Goal: Book appointment/travel/reservation

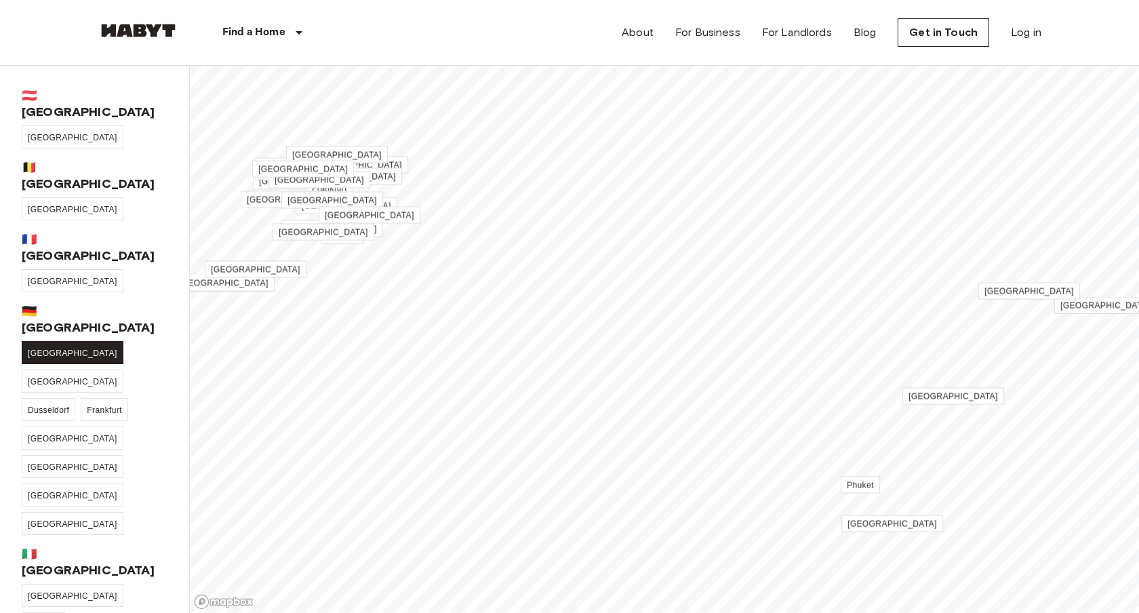
click at [47, 349] on span "[GEOGRAPHIC_DATA]" at bounding box center [73, 353] width 90 height 9
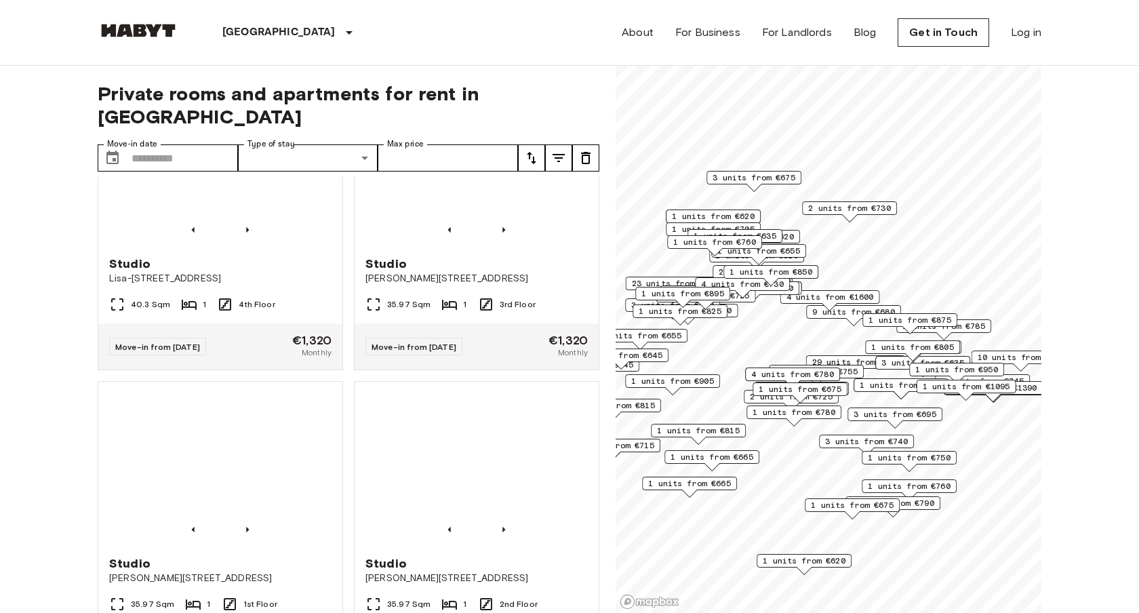
scroll to position [410, 0]
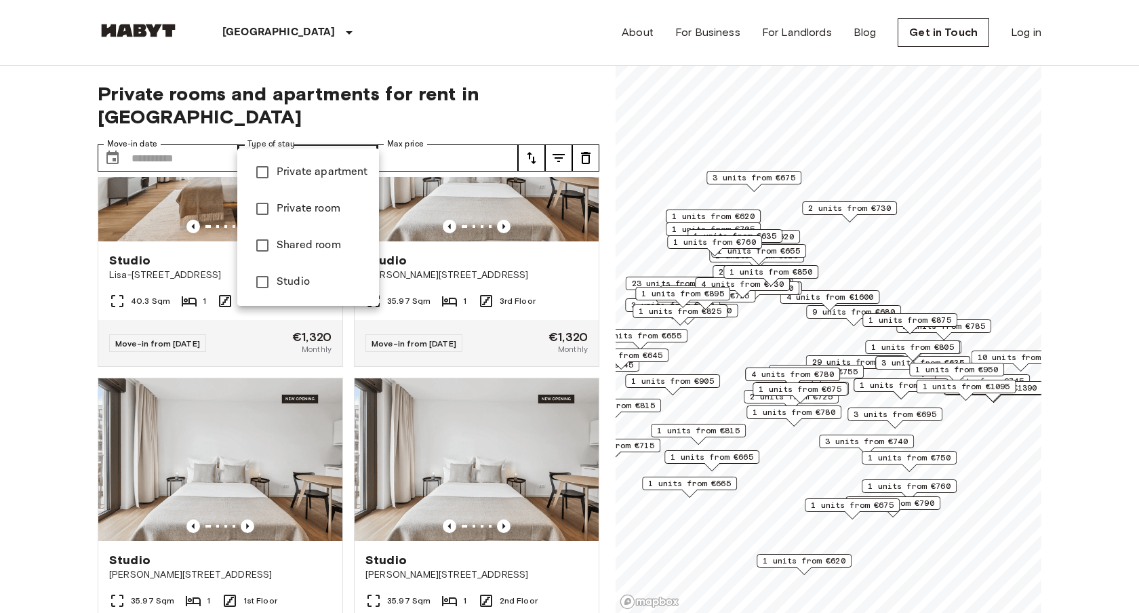
click at [314, 252] on span "Shared room" at bounding box center [323, 245] width 92 height 16
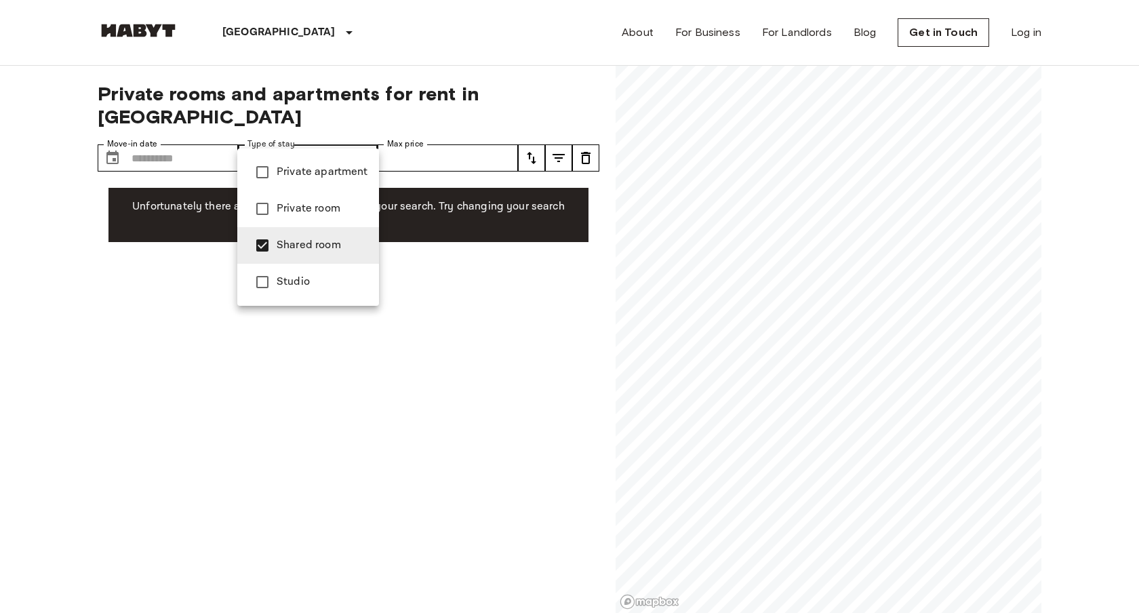
click at [320, 208] on span "Private room" at bounding box center [323, 209] width 92 height 16
type input "**********"
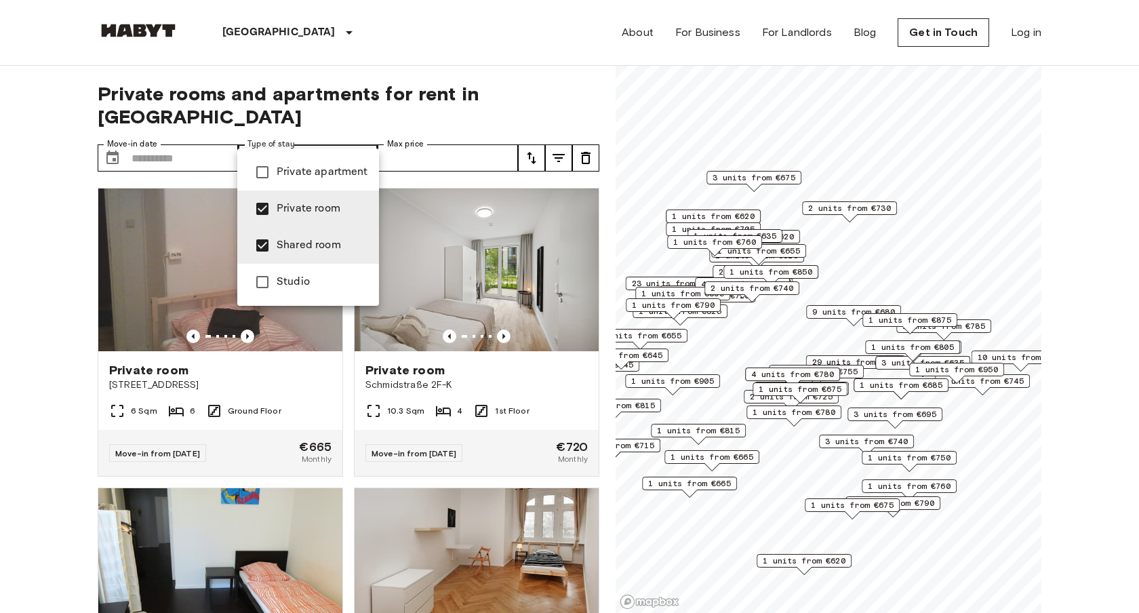
click at [201, 137] on div at bounding box center [569, 306] width 1139 height 613
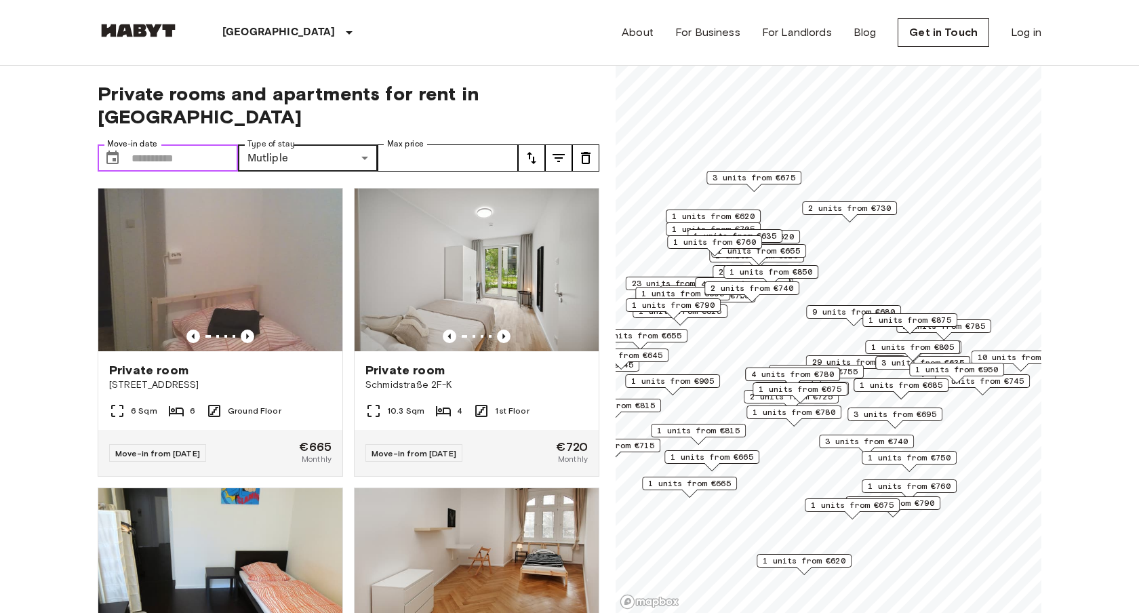
click at [201, 144] on input "Move-in date" at bounding box center [185, 157] width 106 height 27
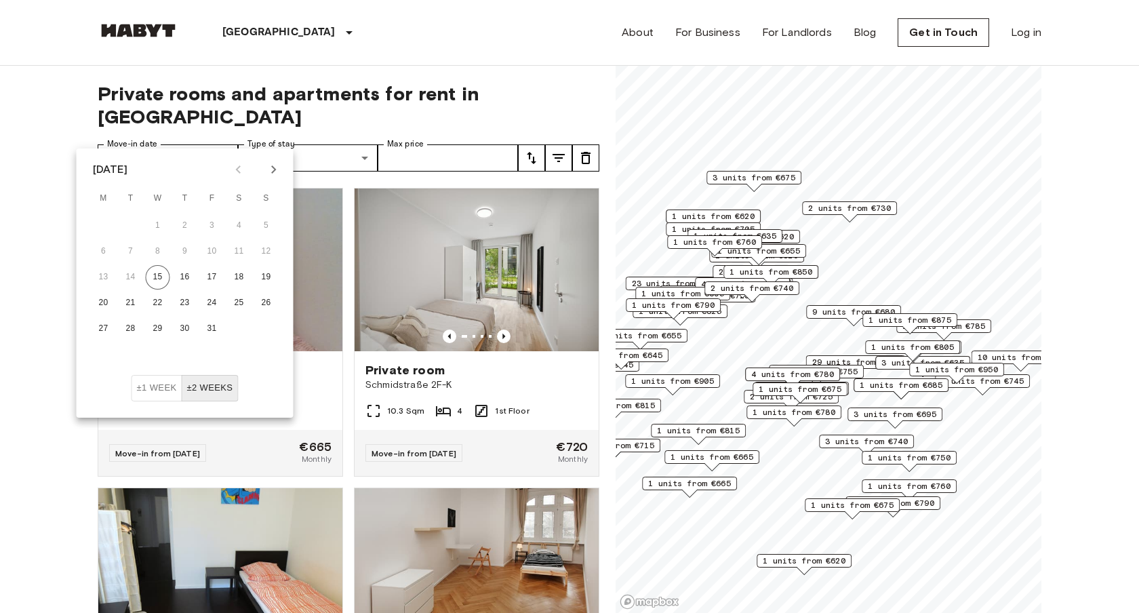
click at [269, 171] on icon "Next month" at bounding box center [274, 169] width 16 height 16
click at [135, 328] on button "25" at bounding box center [131, 329] width 24 height 24
type input "**********"
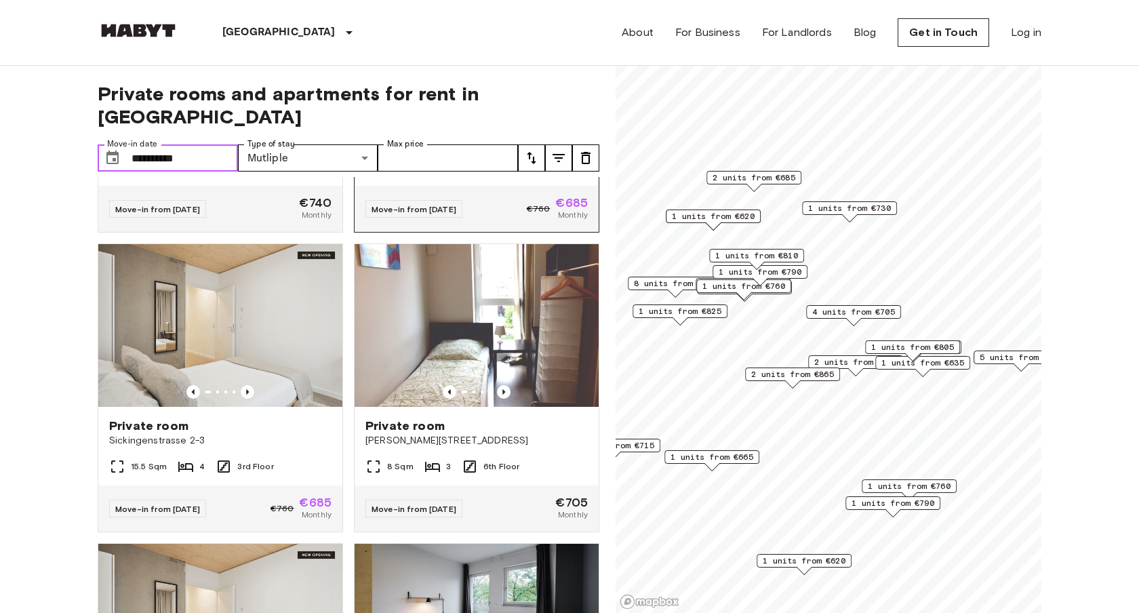
scroll to position [247, 0]
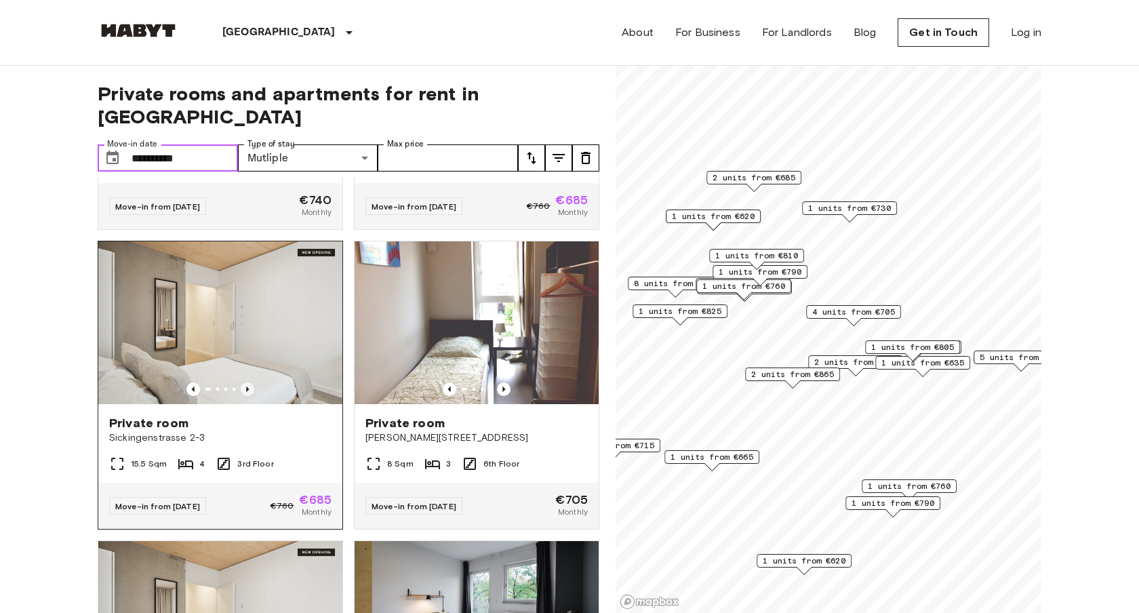
click at [246, 387] on icon "Previous image" at bounding box center [247, 389] width 3 height 5
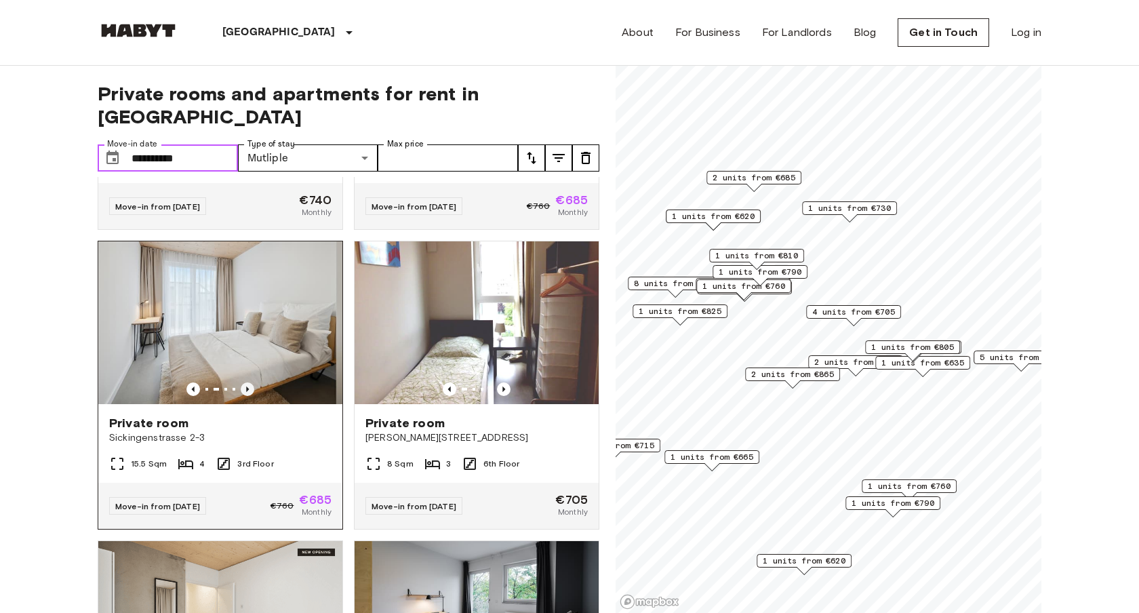
click at [246, 387] on icon "Previous image" at bounding box center [247, 389] width 3 height 5
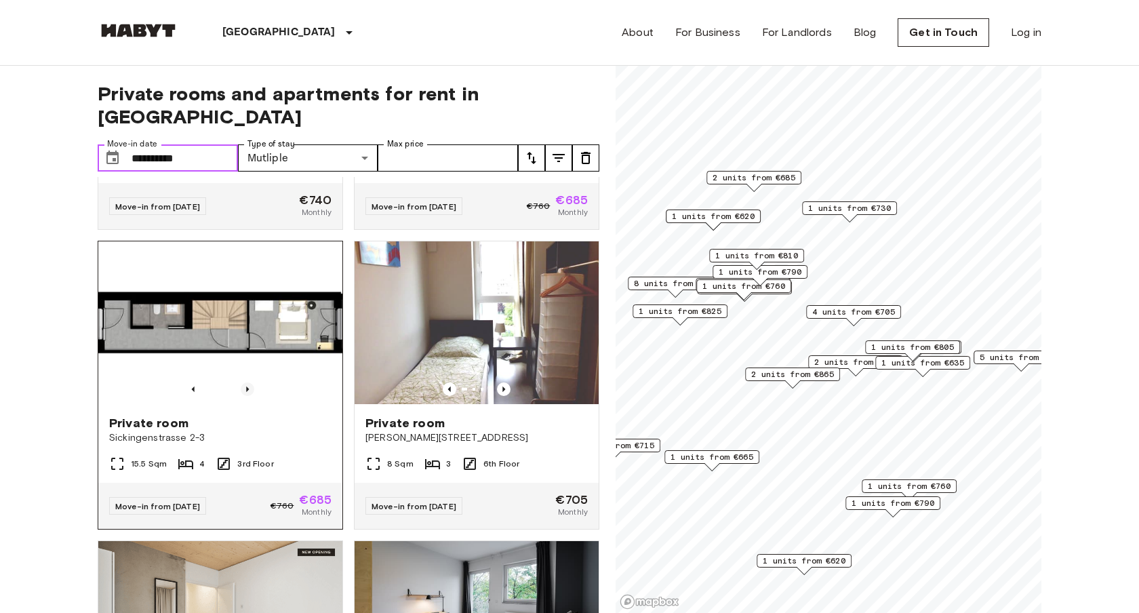
click at [246, 387] on icon "Previous image" at bounding box center [247, 389] width 3 height 5
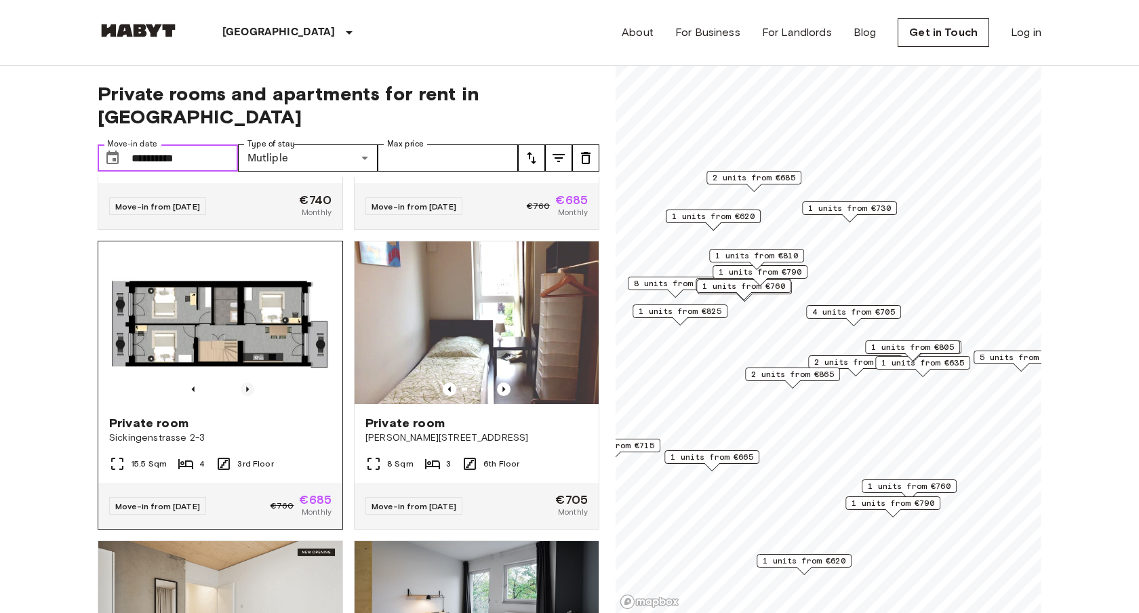
click at [246, 387] on icon "Previous image" at bounding box center [247, 389] width 3 height 5
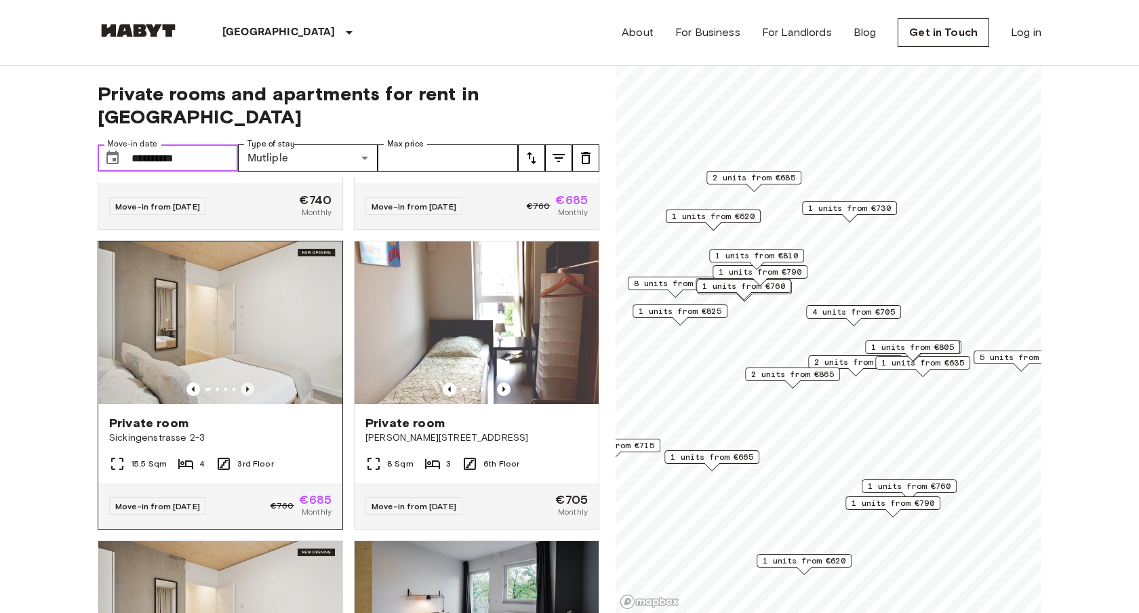
click at [246, 387] on icon "Previous image" at bounding box center [247, 389] width 3 height 5
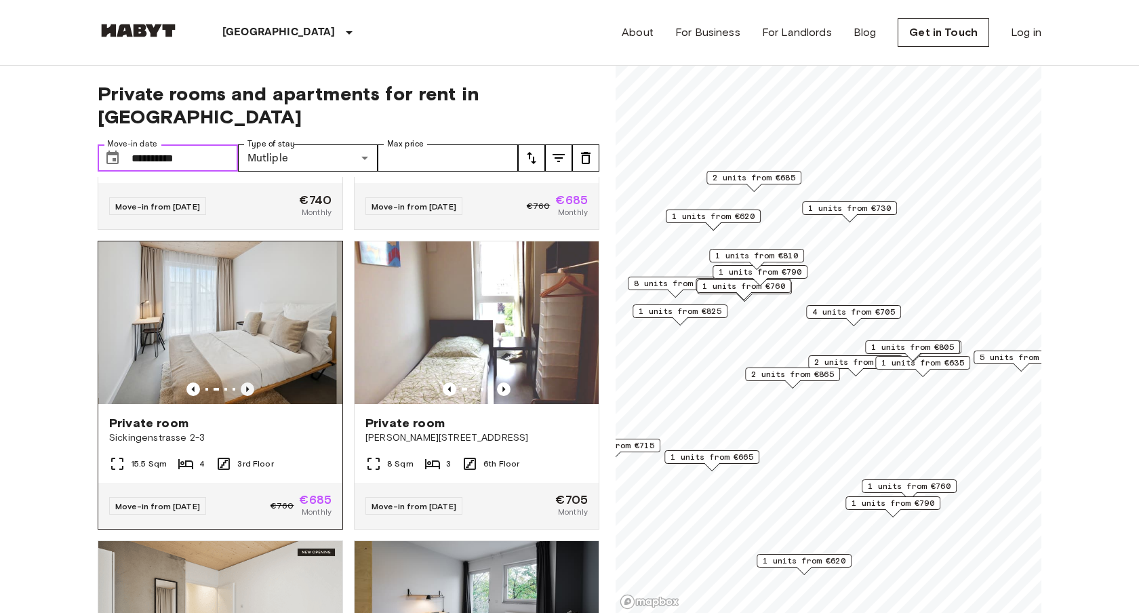
click at [246, 387] on icon "Previous image" at bounding box center [247, 389] width 3 height 5
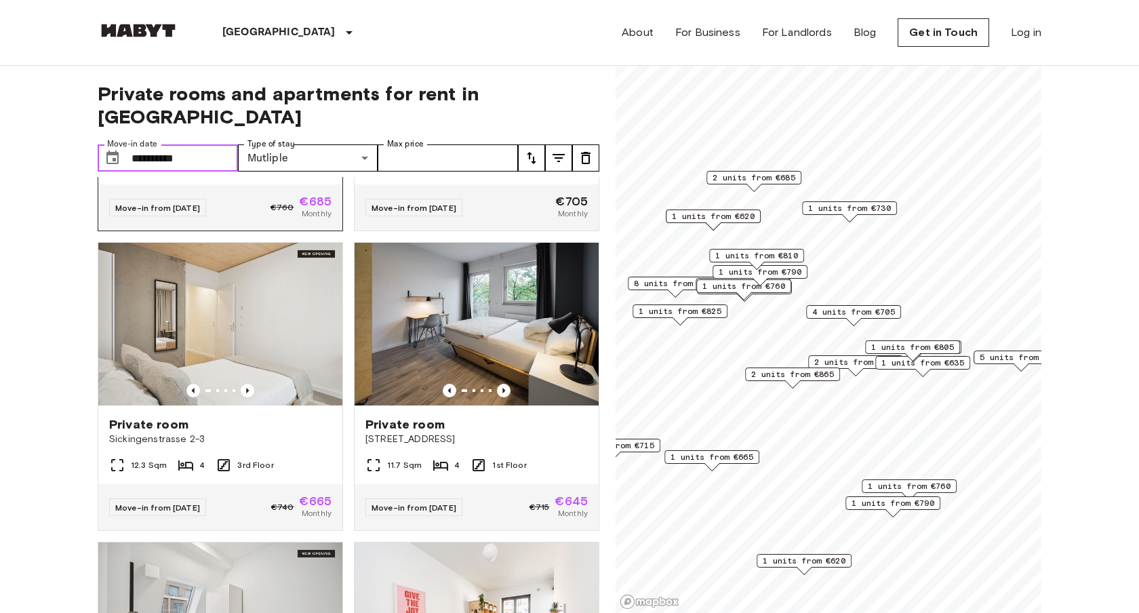
scroll to position [551, 0]
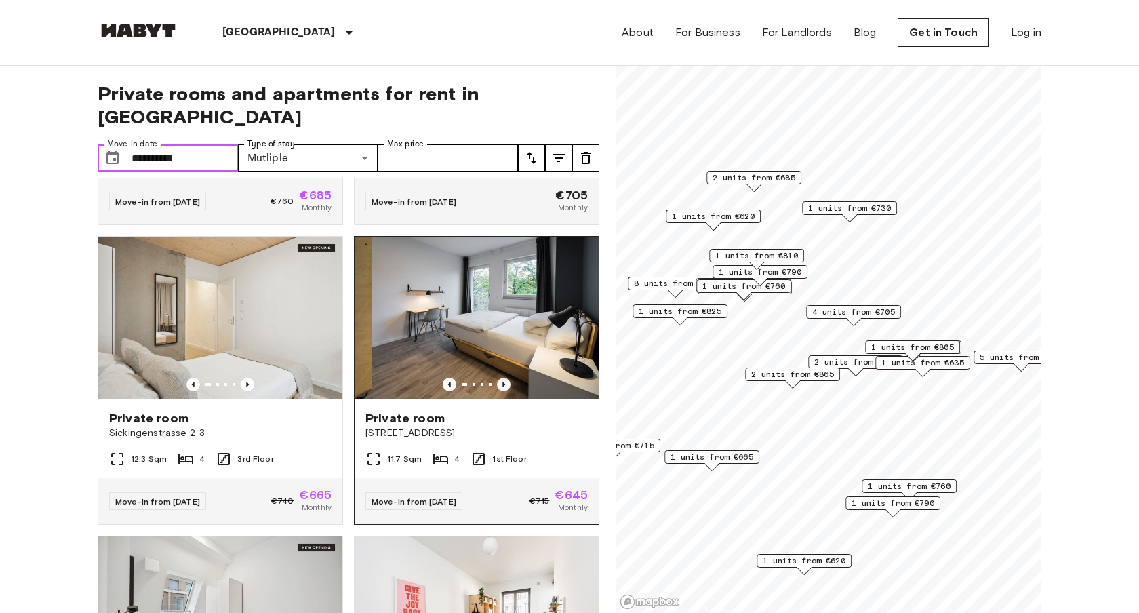
click at [504, 378] on icon "Previous image" at bounding box center [504, 385] width 14 height 14
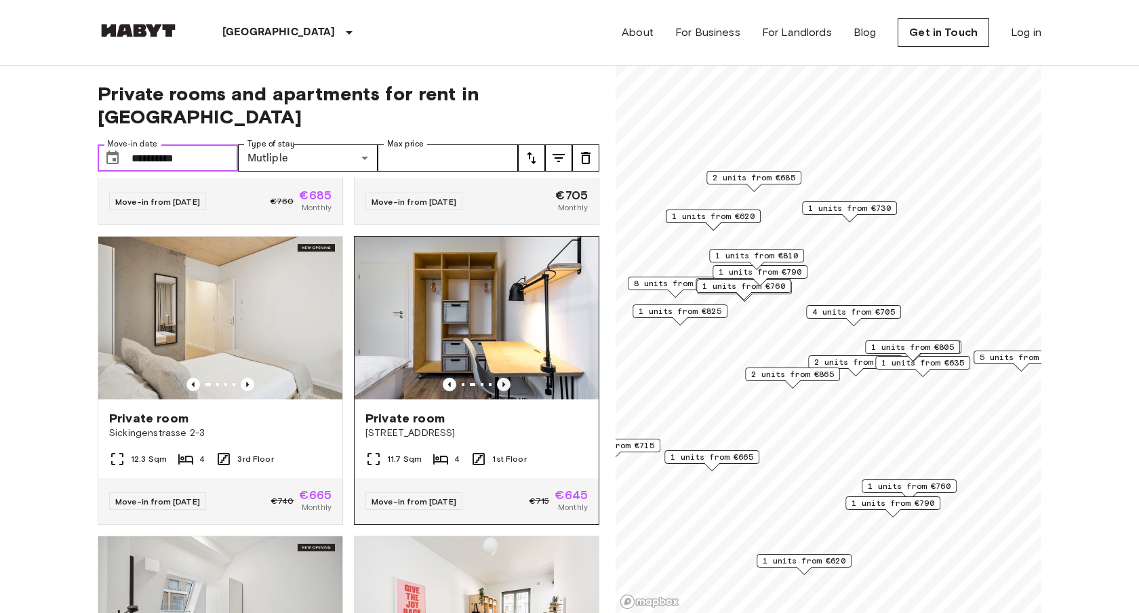
click at [504, 378] on icon "Previous image" at bounding box center [504, 385] width 14 height 14
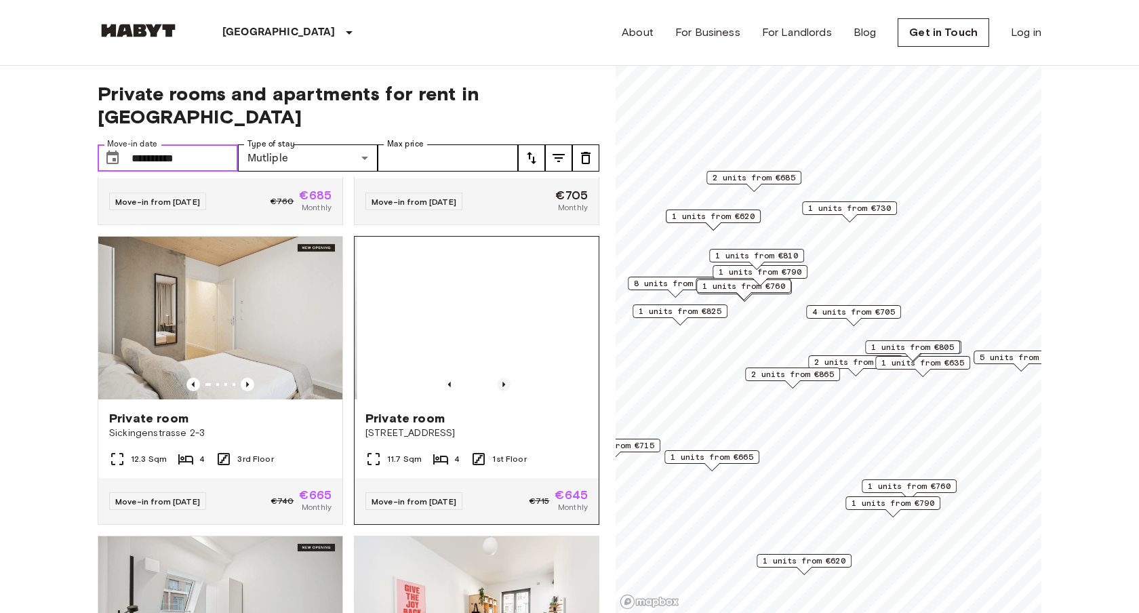
click at [504, 378] on icon "Previous image" at bounding box center [504, 385] width 14 height 14
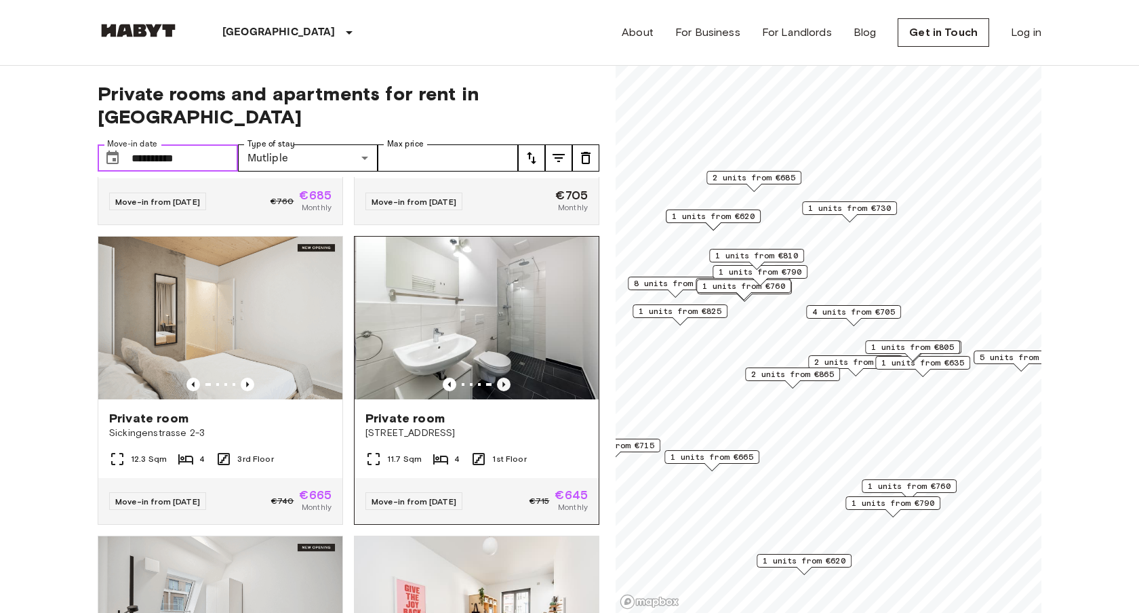
click at [504, 378] on icon "Previous image" at bounding box center [504, 385] width 14 height 14
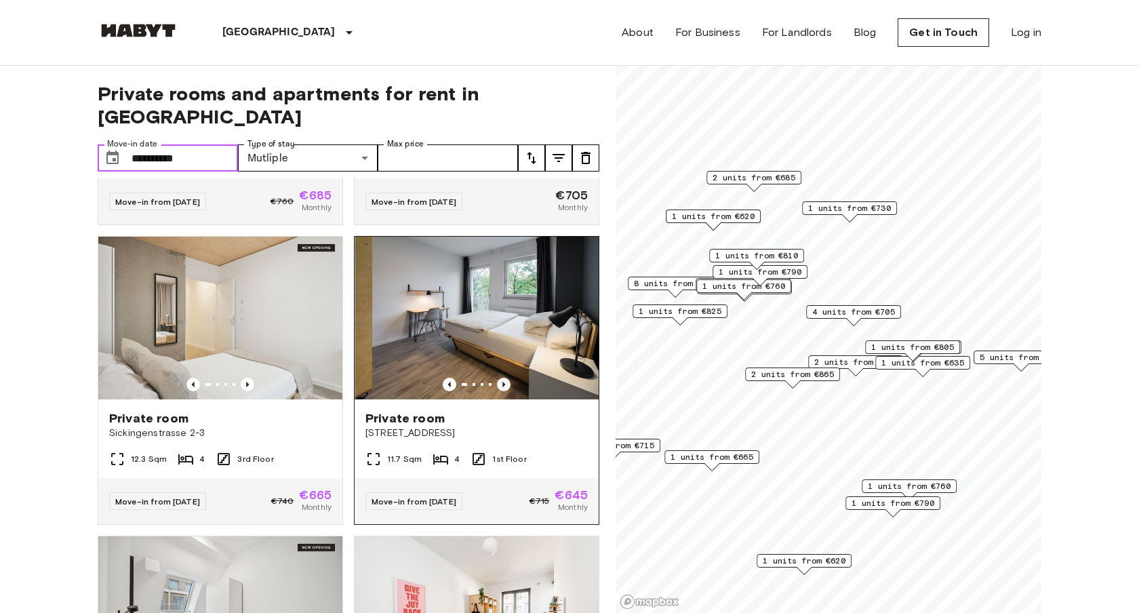
click at [504, 378] on icon "Previous image" at bounding box center [504, 385] width 14 height 14
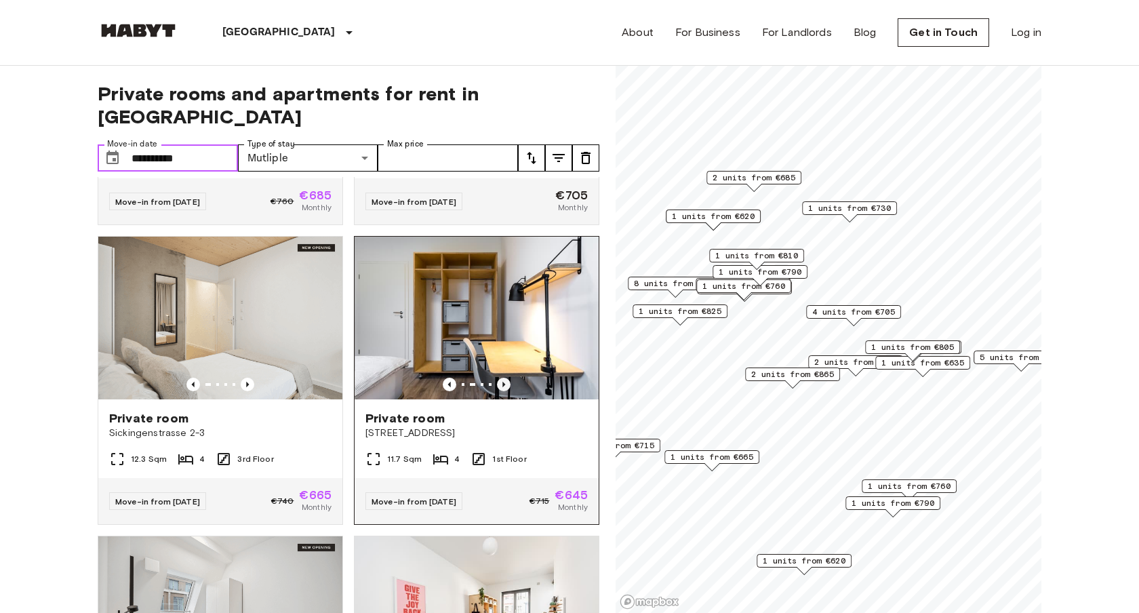
click at [504, 378] on icon "Previous image" at bounding box center [504, 385] width 14 height 14
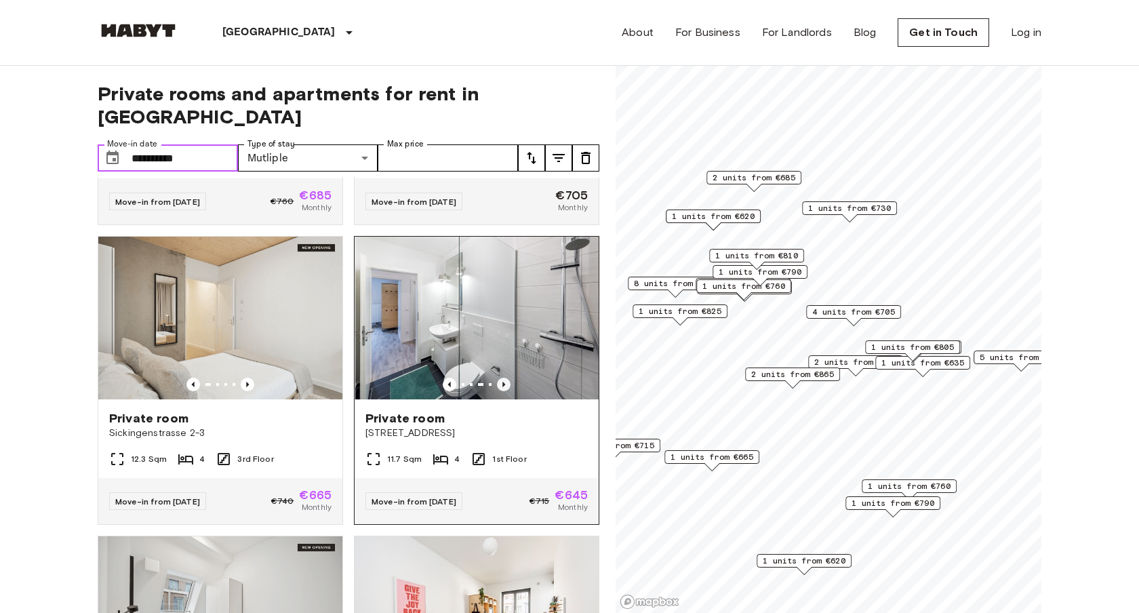
click at [504, 378] on icon "Previous image" at bounding box center [504, 385] width 14 height 14
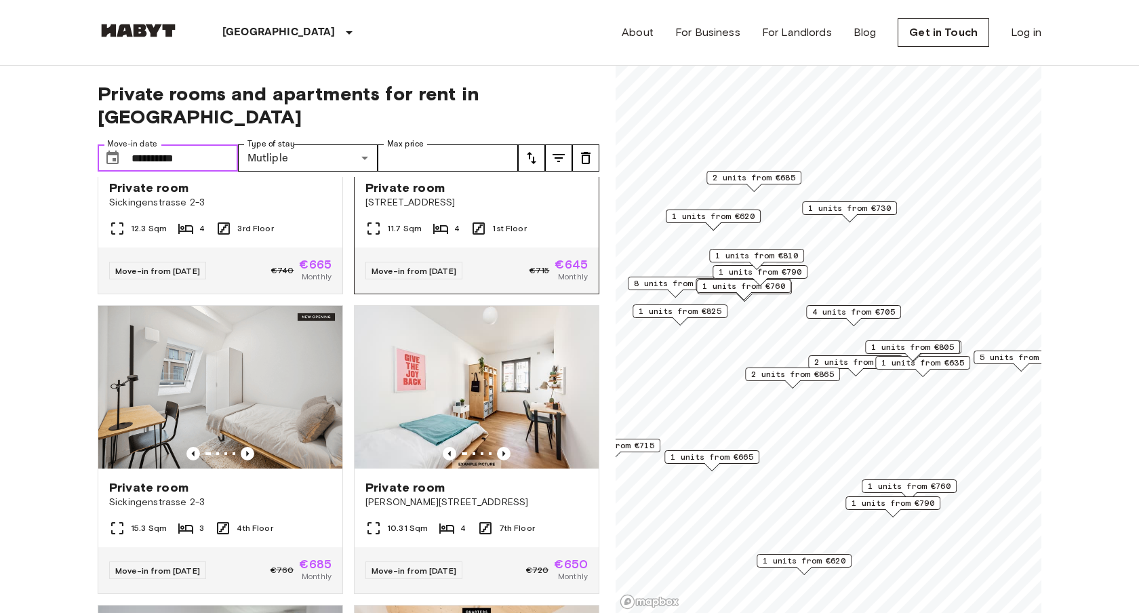
scroll to position [789, 0]
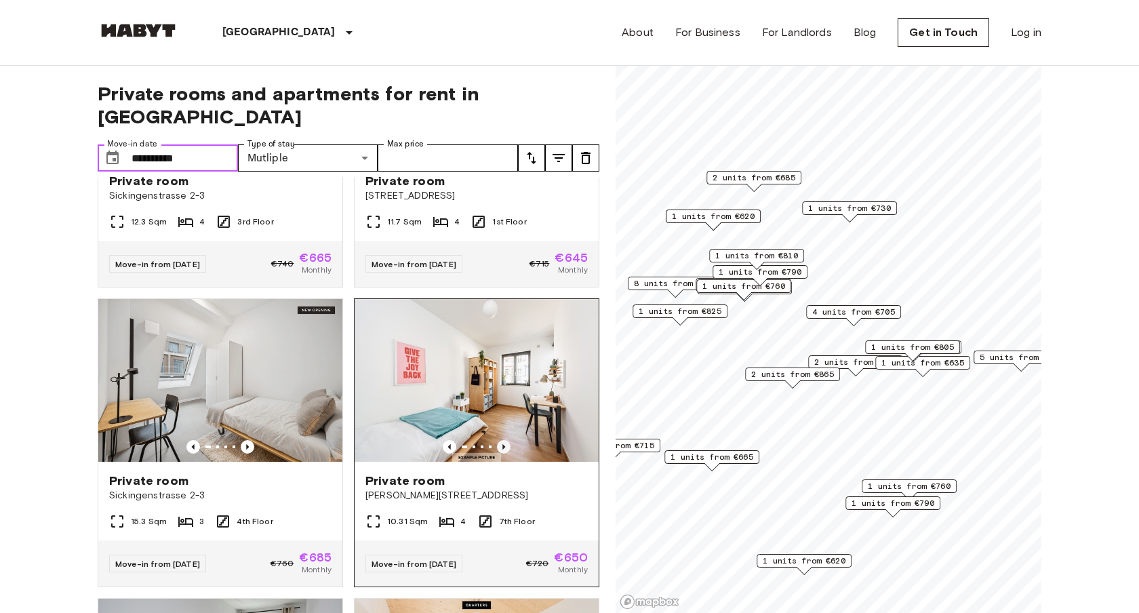
click at [506, 440] on icon "Previous image" at bounding box center [504, 447] width 14 height 14
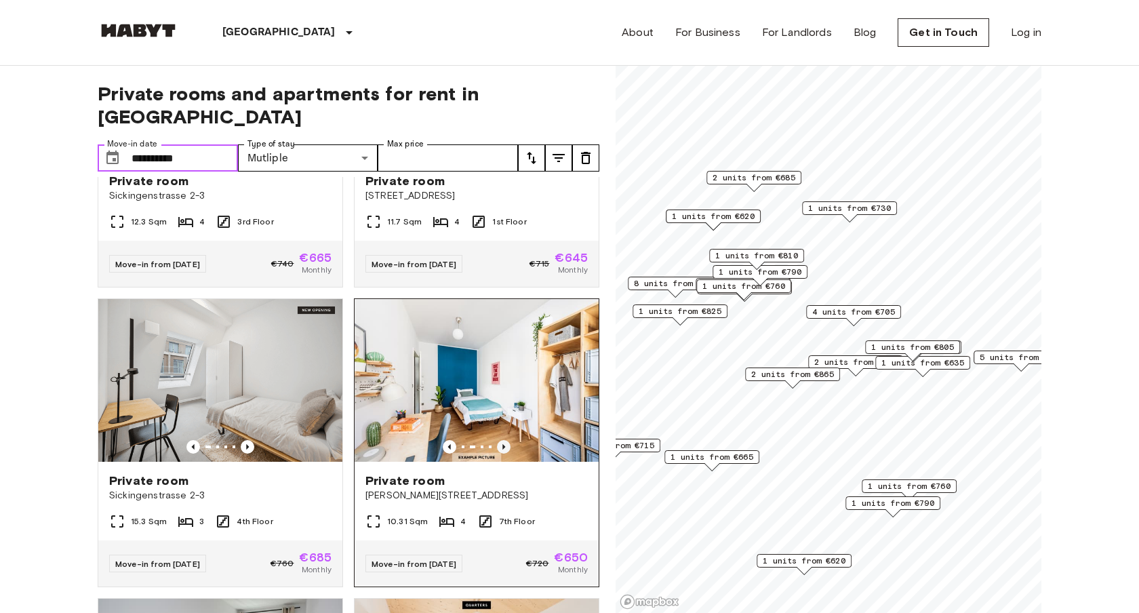
click at [506, 440] on icon "Previous image" at bounding box center [504, 447] width 14 height 14
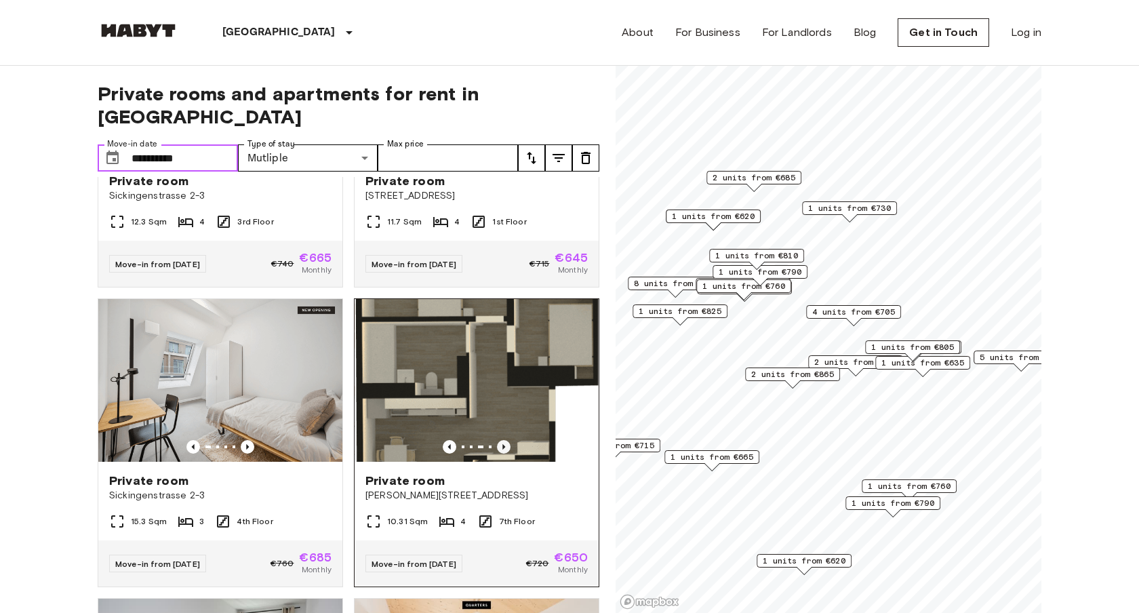
click at [506, 440] on icon "Previous image" at bounding box center [504, 447] width 14 height 14
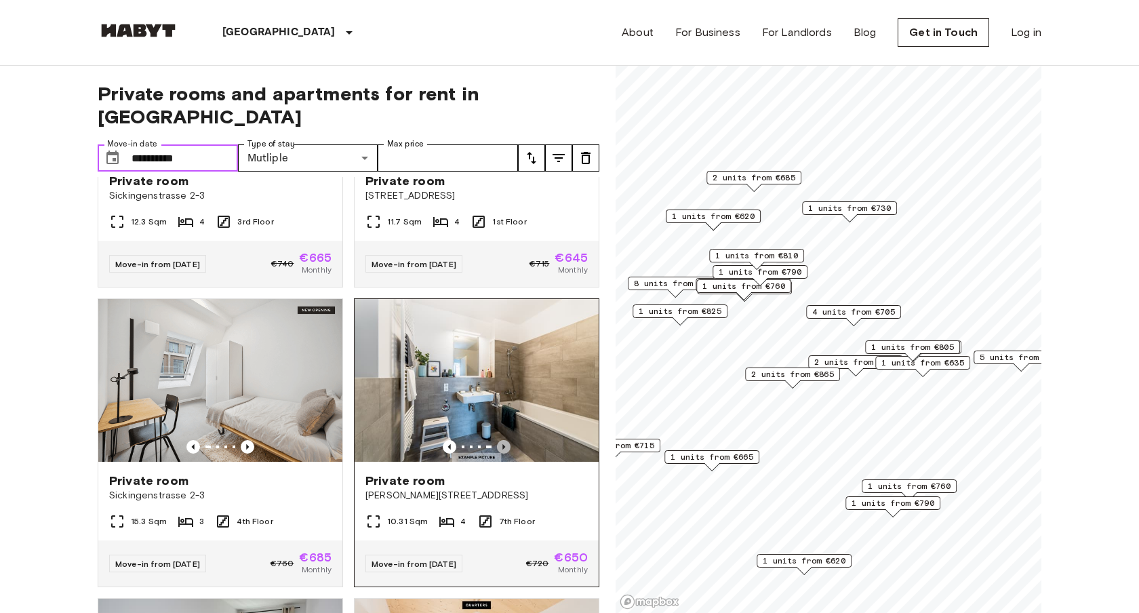
click at [506, 440] on icon "Previous image" at bounding box center [504, 447] width 14 height 14
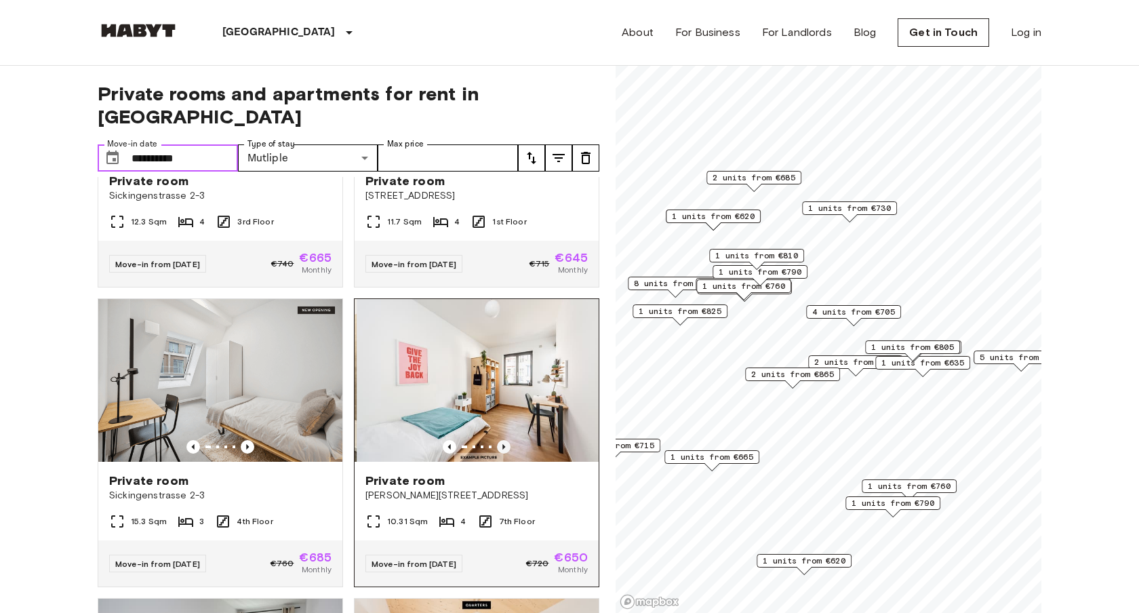
click at [506, 440] on icon "Previous image" at bounding box center [504, 447] width 14 height 14
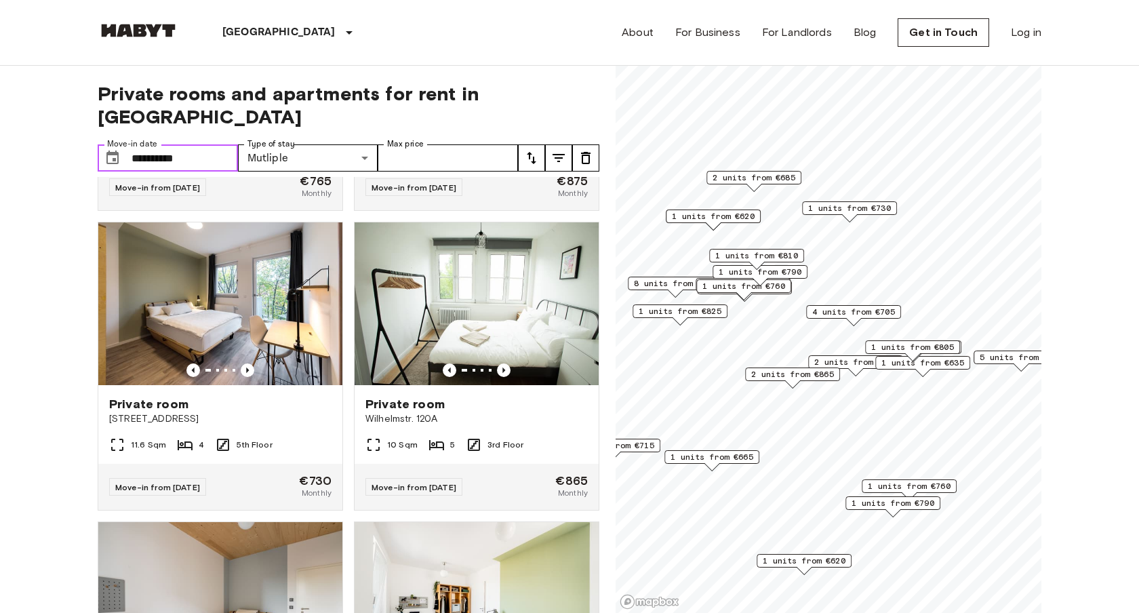
scroll to position [2071, 0]
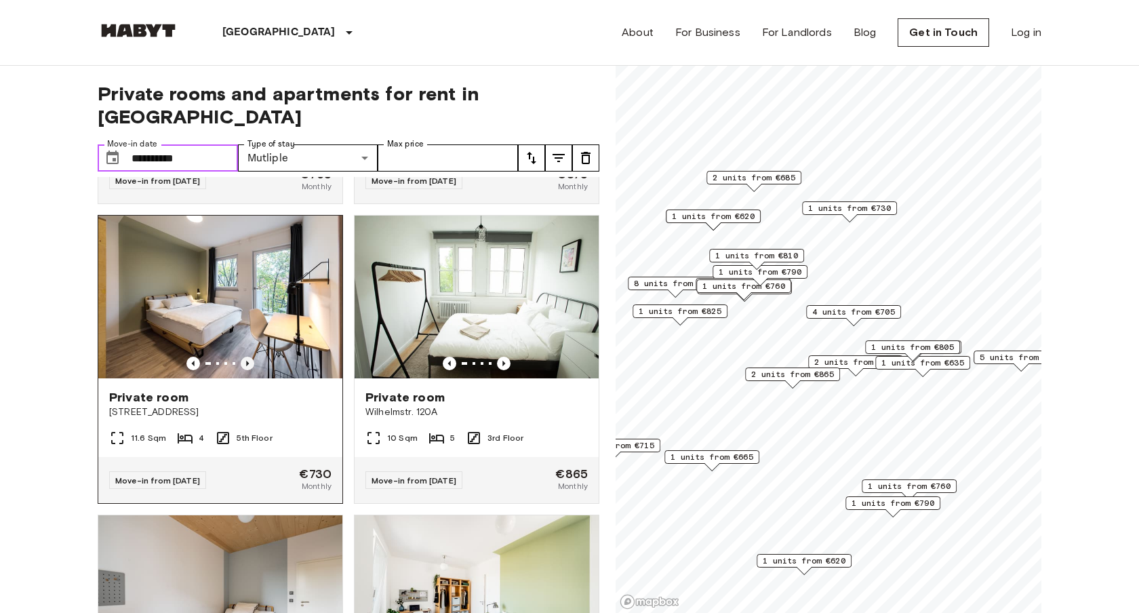
click at [246, 357] on icon "Previous image" at bounding box center [248, 364] width 14 height 14
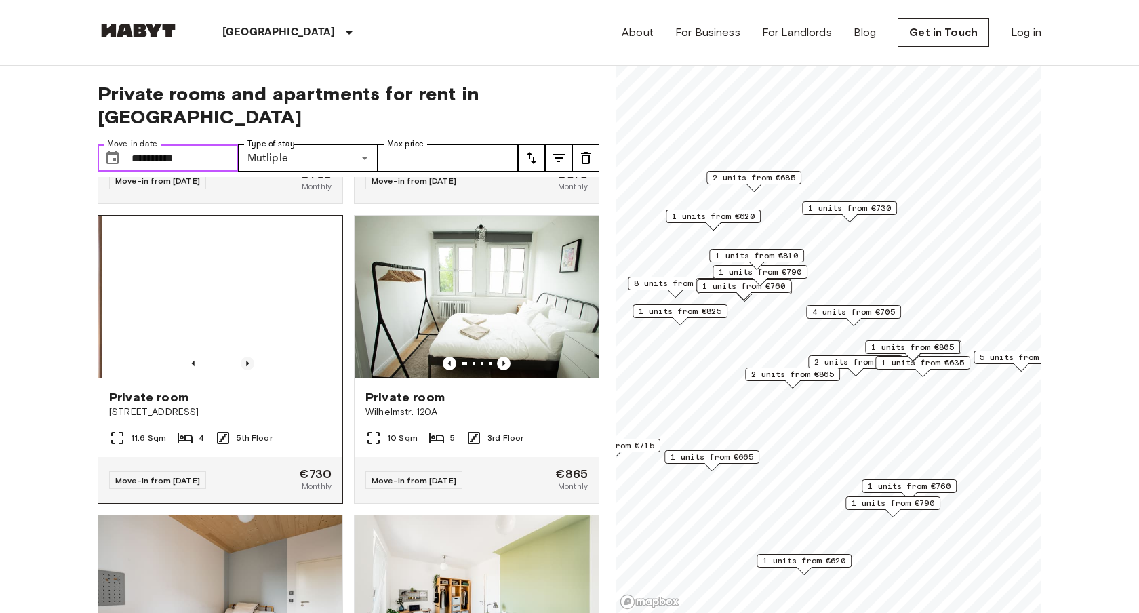
click at [246, 357] on icon "Previous image" at bounding box center [248, 364] width 14 height 14
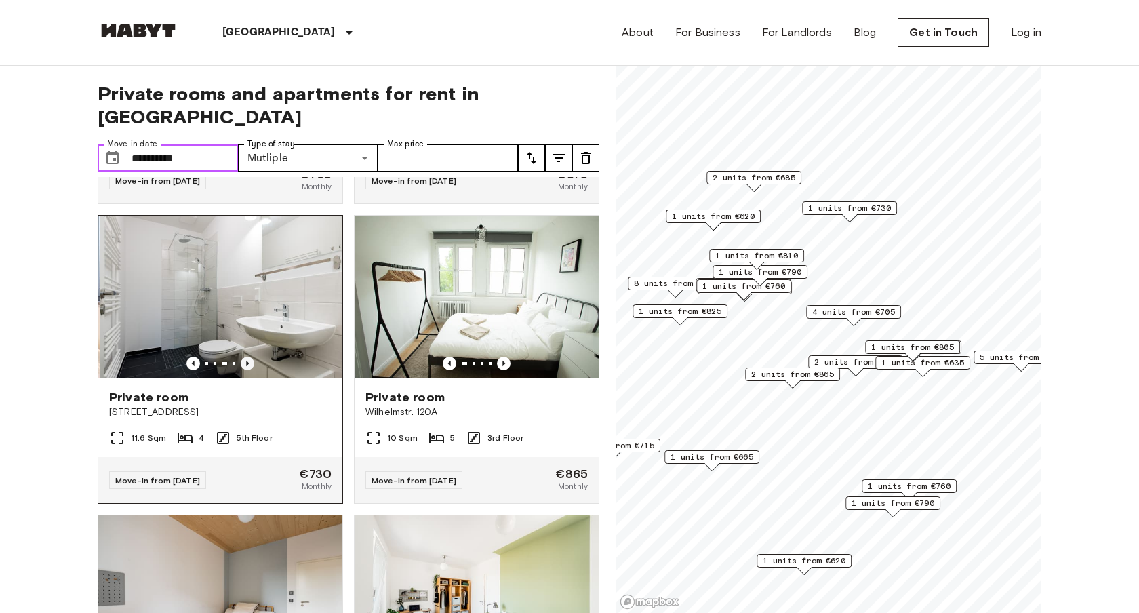
click at [246, 357] on icon "Previous image" at bounding box center [248, 364] width 14 height 14
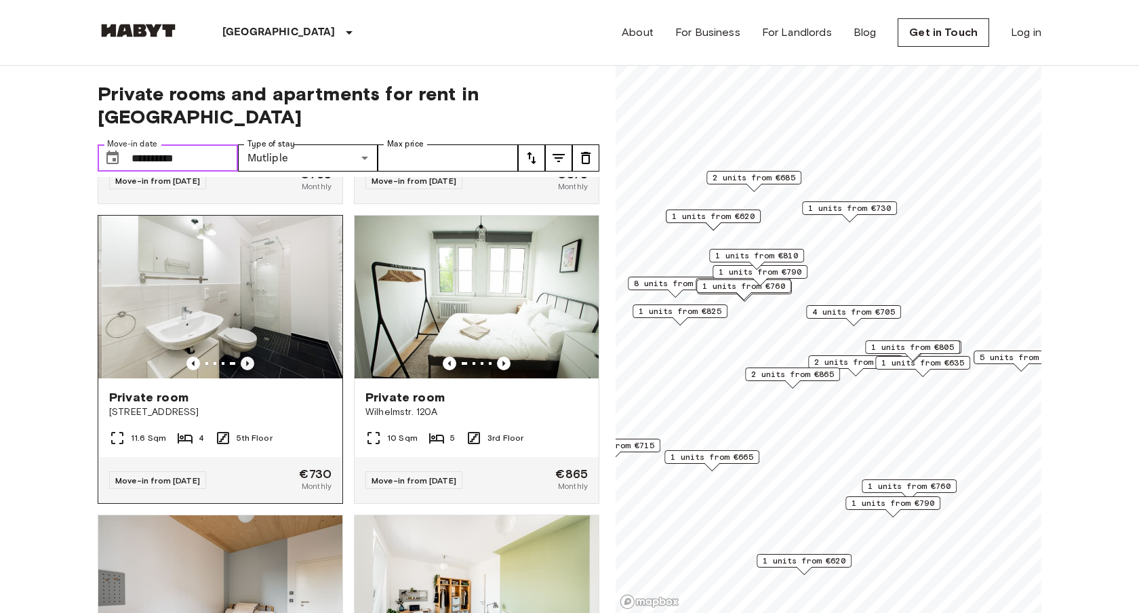
click at [246, 357] on icon "Previous image" at bounding box center [248, 364] width 14 height 14
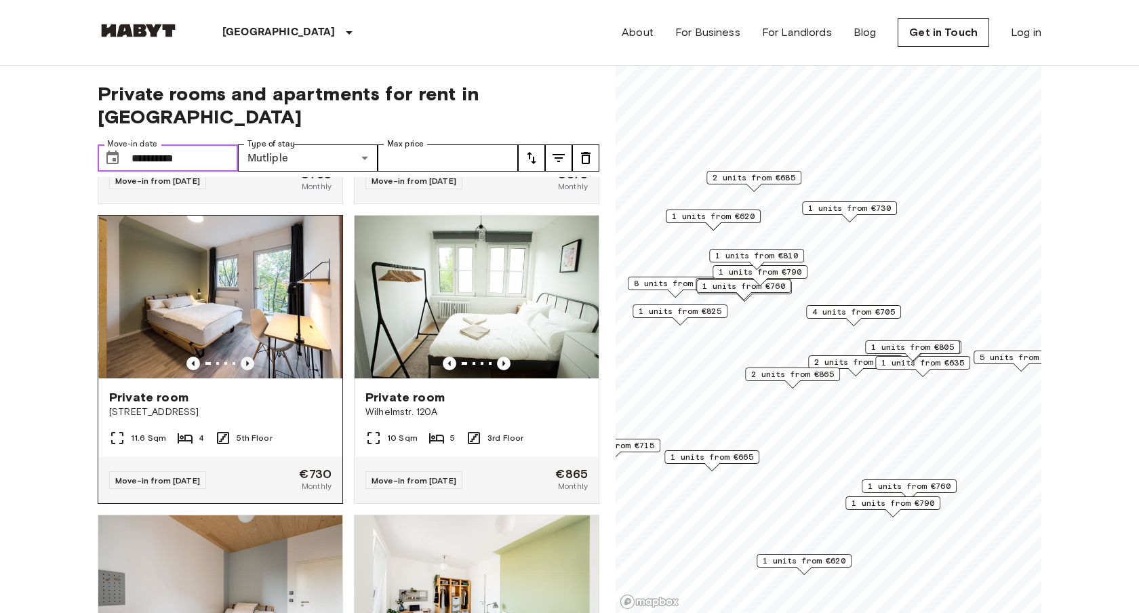
click at [246, 357] on icon "Previous image" at bounding box center [248, 364] width 14 height 14
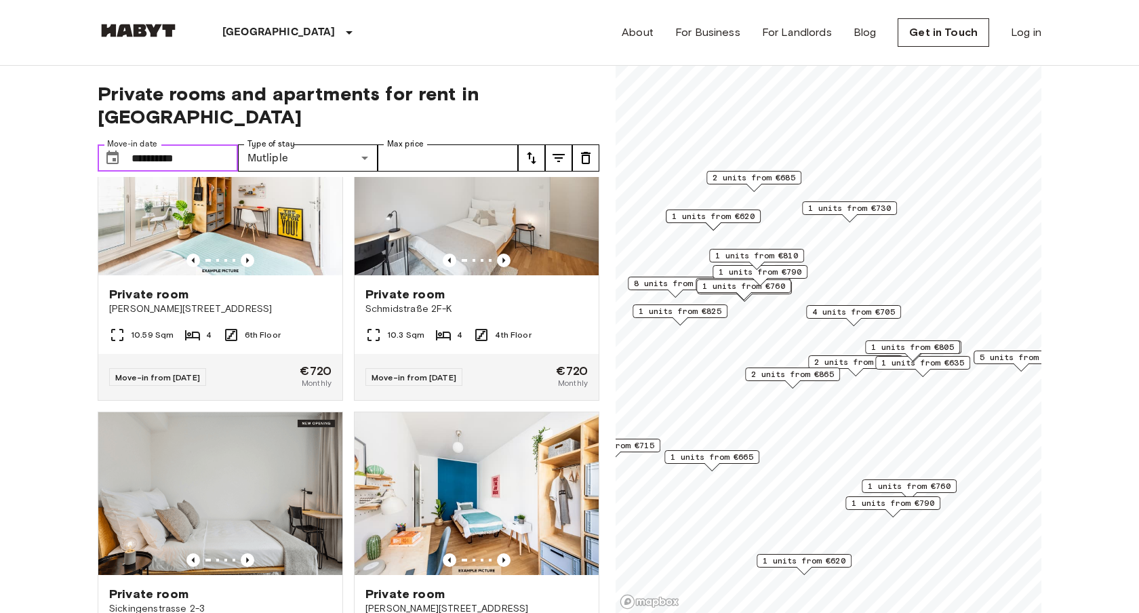
scroll to position [6972, 0]
